Goal: Obtain resource: Obtain resource

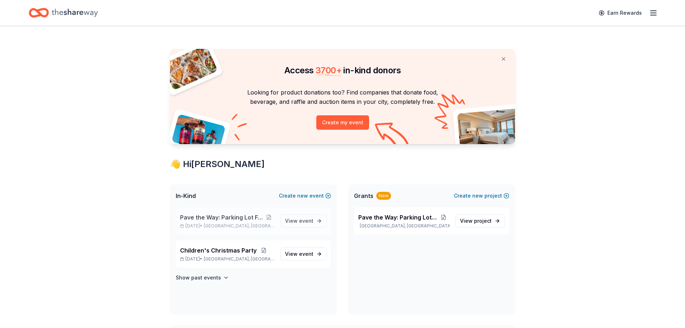
click at [224, 218] on span "Pave the Way: Parking Lot Fundraiser" at bounding box center [221, 217] width 83 height 9
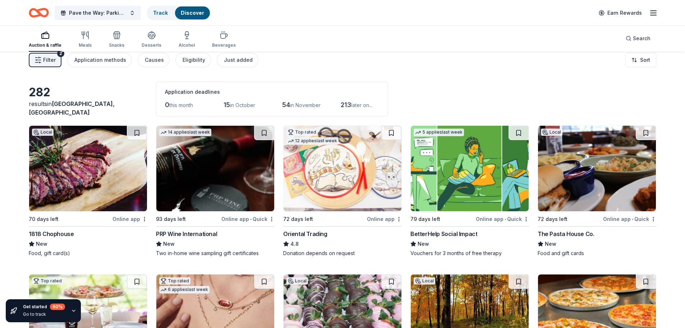
scroll to position [78, 0]
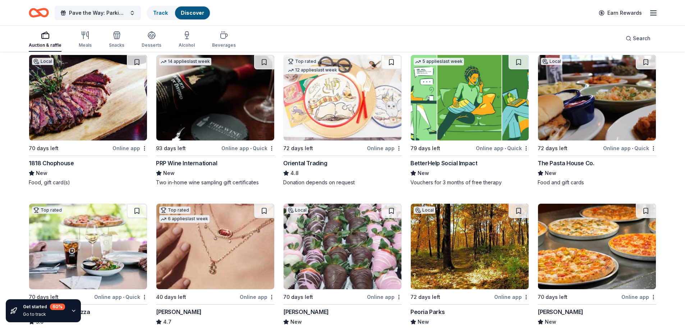
click at [86, 113] on img at bounding box center [88, 98] width 118 height 86
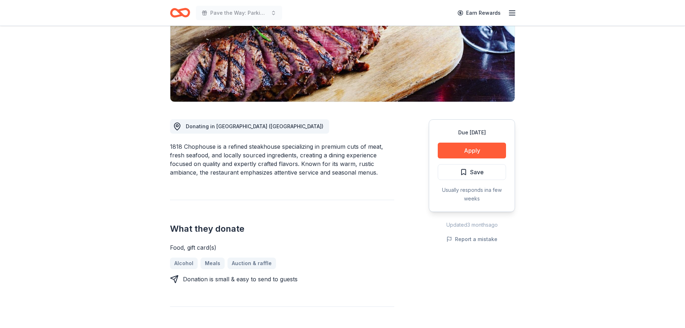
scroll to position [116, 0]
click at [478, 155] on button "Apply" at bounding box center [472, 151] width 68 height 16
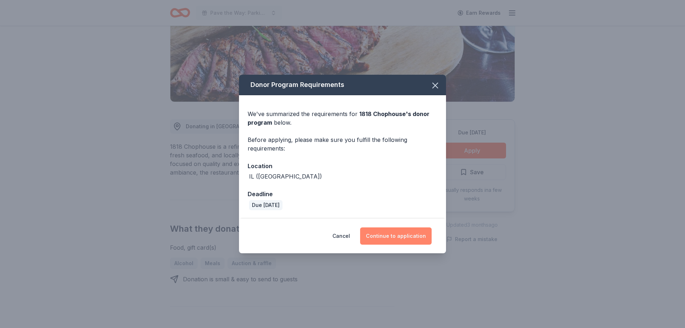
click at [400, 240] on button "Continue to application" at bounding box center [396, 235] width 72 height 17
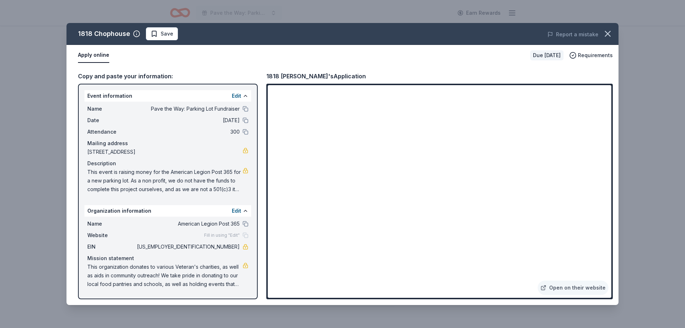
click at [193, 174] on span "This event is raising money for the American Legion Post 365 for a new parking …" at bounding box center [164, 181] width 155 height 26
